Goal: Information Seeking & Learning: Learn about a topic

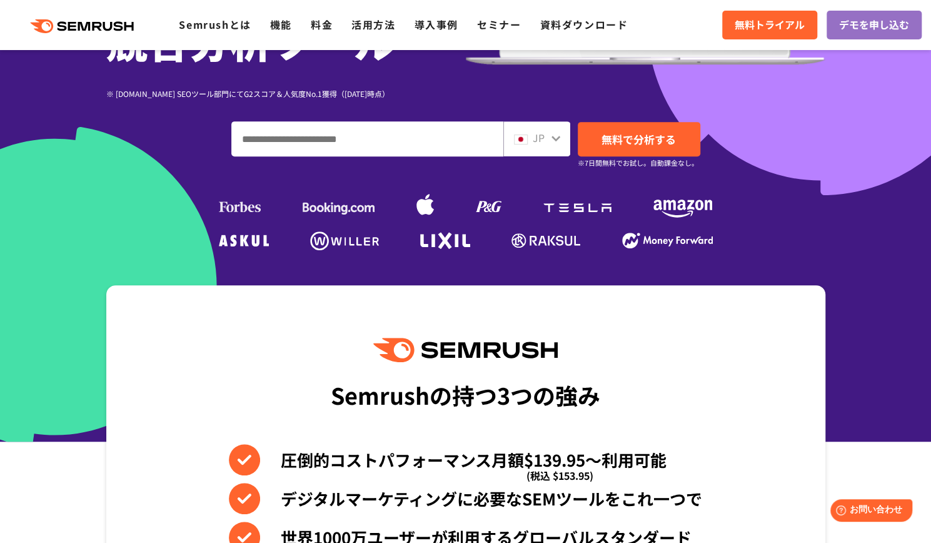
scroll to position [256, 0]
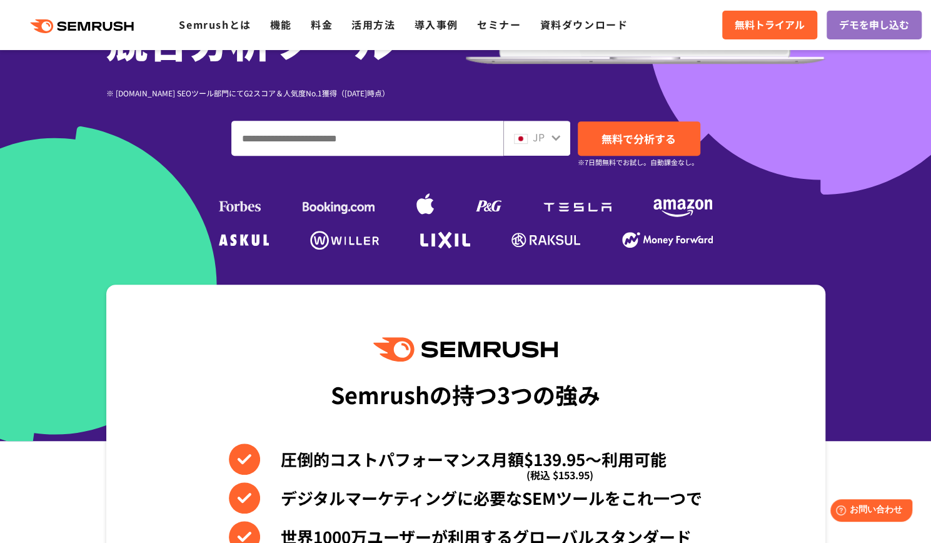
click at [301, 144] on input "ドメイン、キーワードまたはURLを入力してください" at bounding box center [367, 138] width 271 height 34
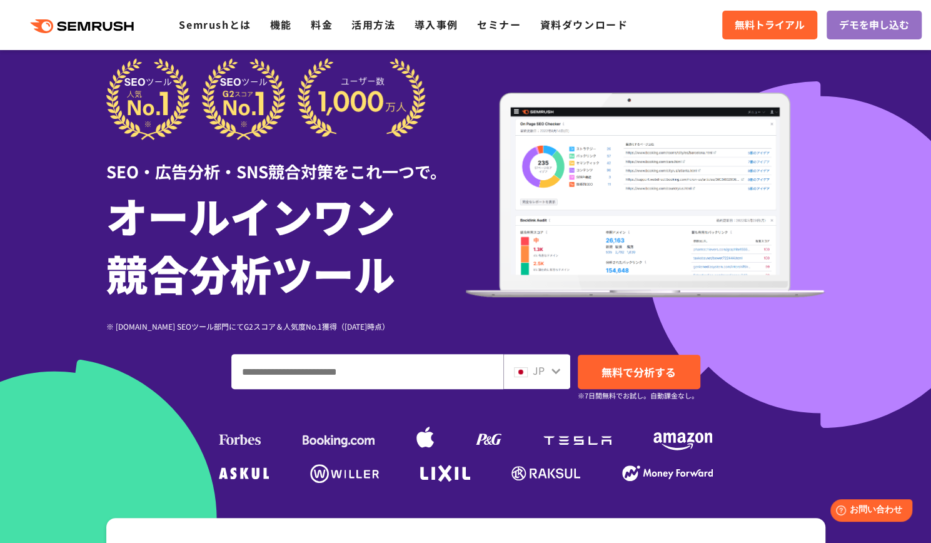
scroll to position [0, 0]
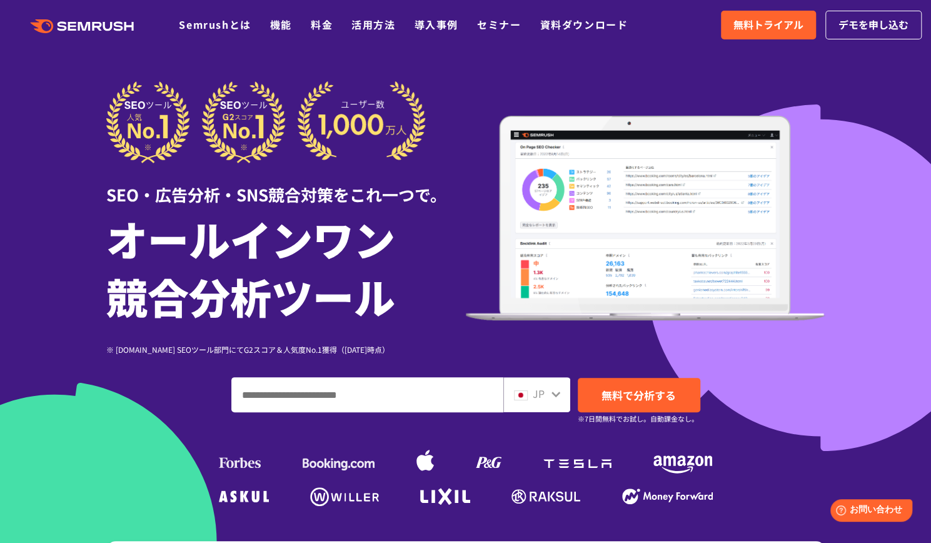
click at [310, 17] on div ".cls {fill: #FF642D;} .cls {fill: #FF642D;} Semrushとは 機能 料金 活用方法 導入事例 セミナー 資料ダウ…" at bounding box center [323, 25] width 647 height 16
click at [328, 31] on link "料金" at bounding box center [322, 24] width 22 height 15
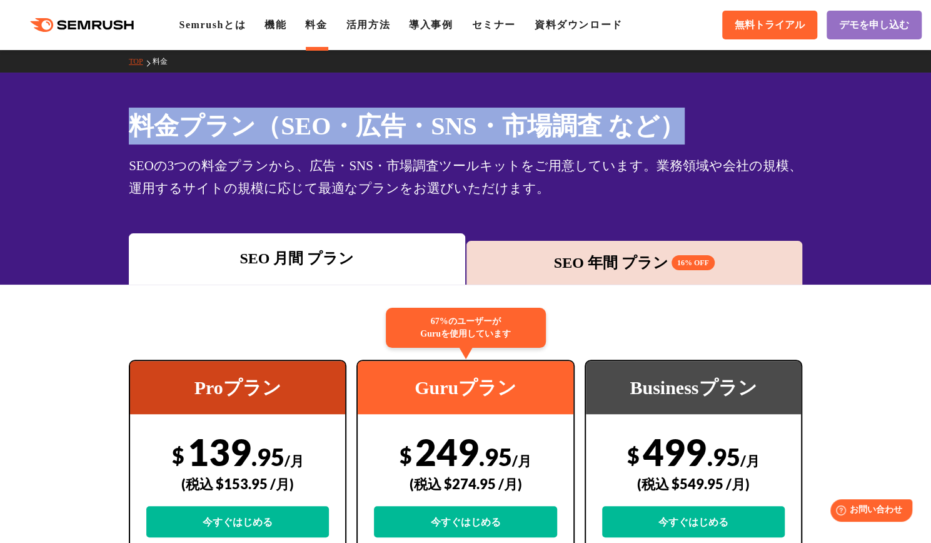
drag, startPoint x: 131, startPoint y: 123, endPoint x: 774, endPoint y: 129, distance: 643.0
click at [774, 129] on h1 "料金プラン（SEO・広告・SNS・市場調査 など）" at bounding box center [466, 126] width 674 height 37
